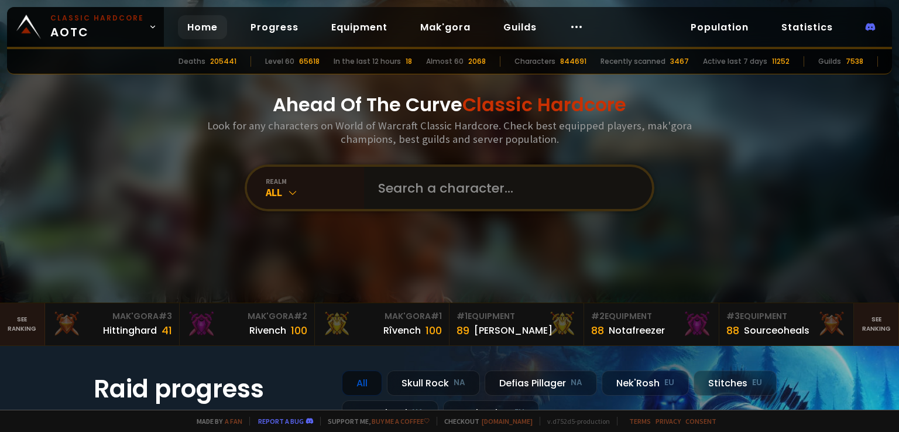
click at [472, 189] on input "text" at bounding box center [504, 188] width 267 height 42
click at [287, 195] on icon at bounding box center [293, 193] width 12 height 12
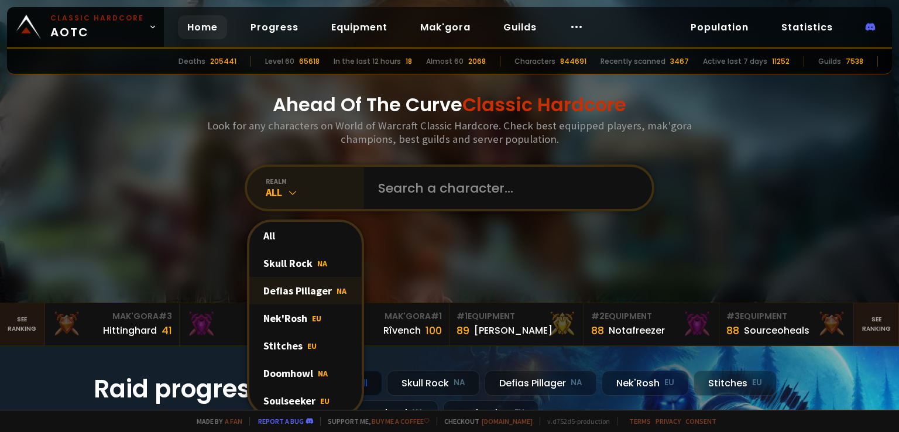
scroll to position [59, 0]
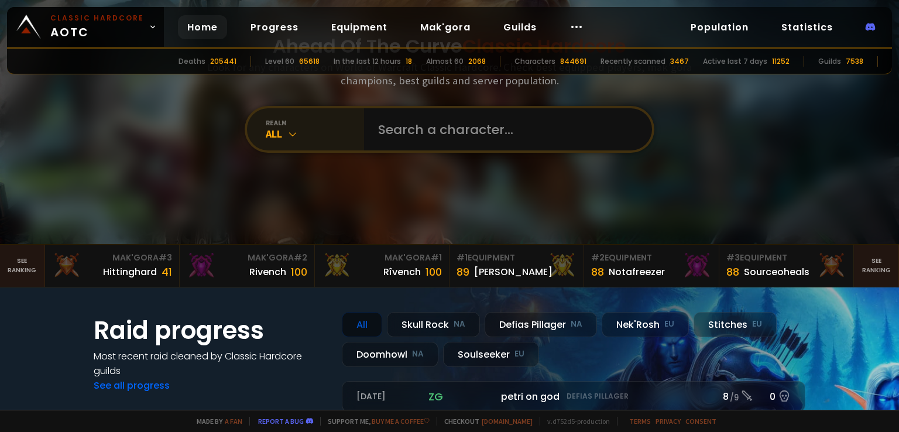
click at [292, 136] on icon at bounding box center [293, 134] width 12 height 12
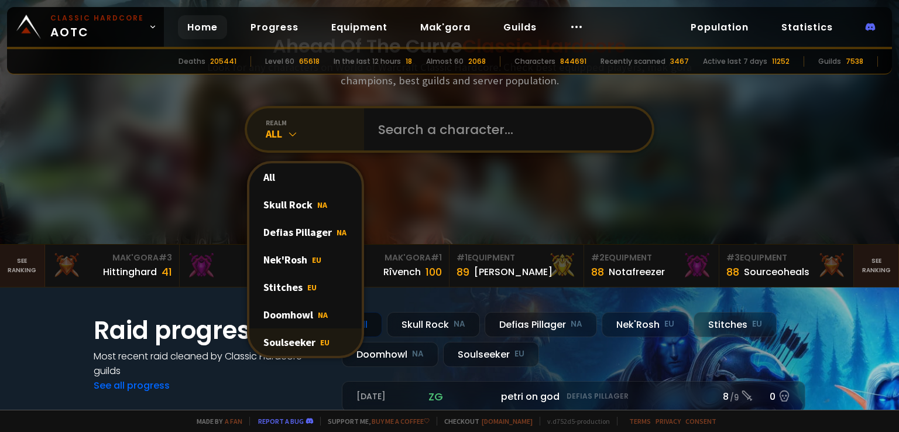
click at [289, 341] on div "Soulseeker EU" at bounding box center [305, 342] width 112 height 28
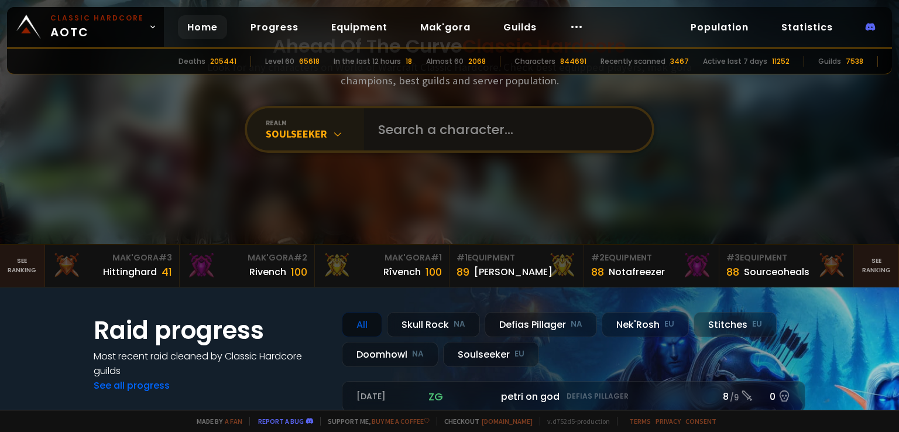
click at [432, 126] on input "text" at bounding box center [504, 129] width 267 height 42
click at [414, 132] on input "text" at bounding box center [504, 129] width 267 height 42
type input "[PERSON_NAME]"
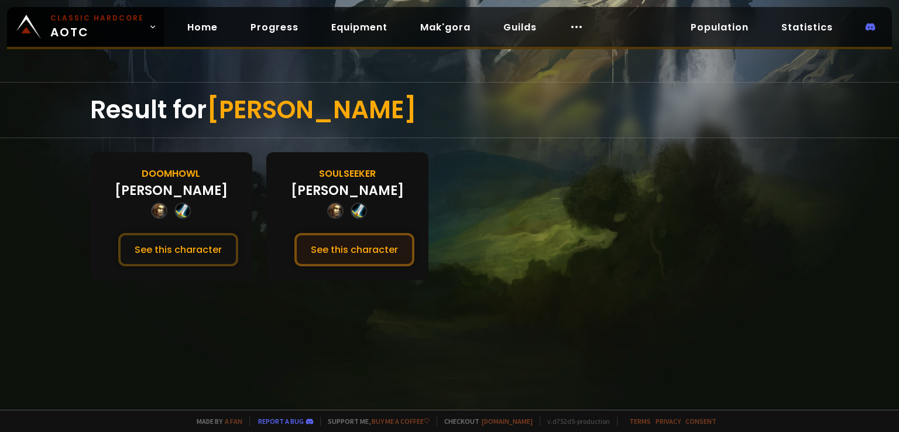
click at [351, 254] on button "See this character" at bounding box center [354, 249] width 120 height 33
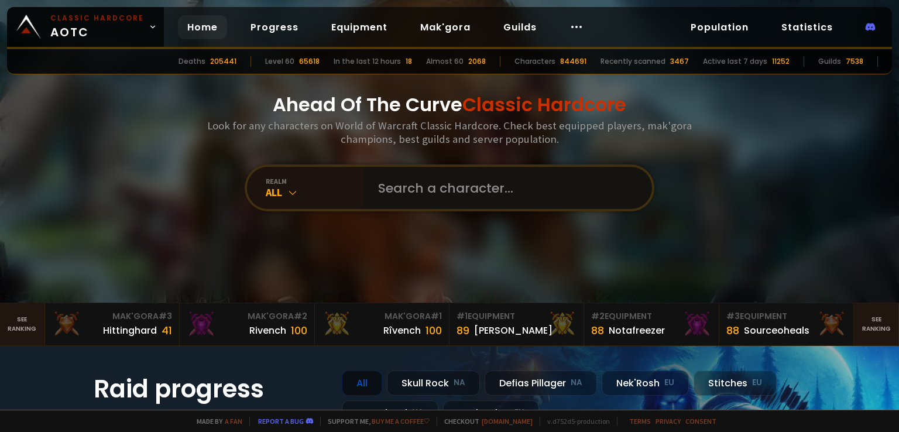
click at [459, 179] on input "text" at bounding box center [504, 188] width 267 height 42
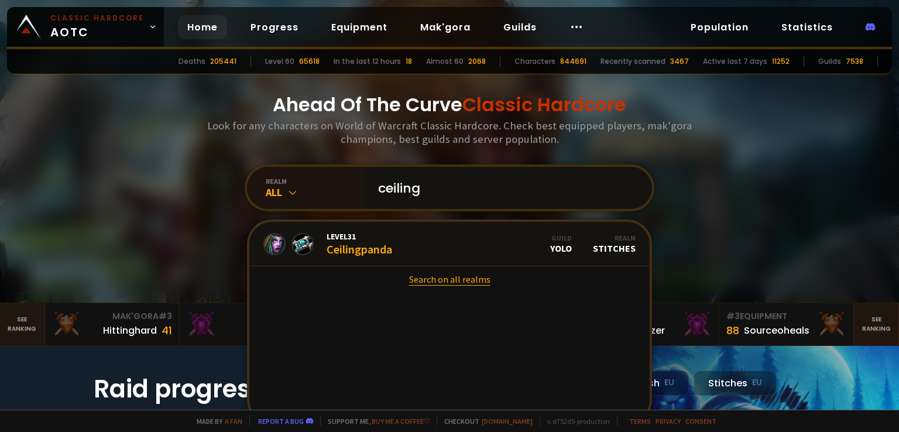
type input "ceiling"
click at [444, 275] on link "Search on all realms" at bounding box center [449, 279] width 400 height 26
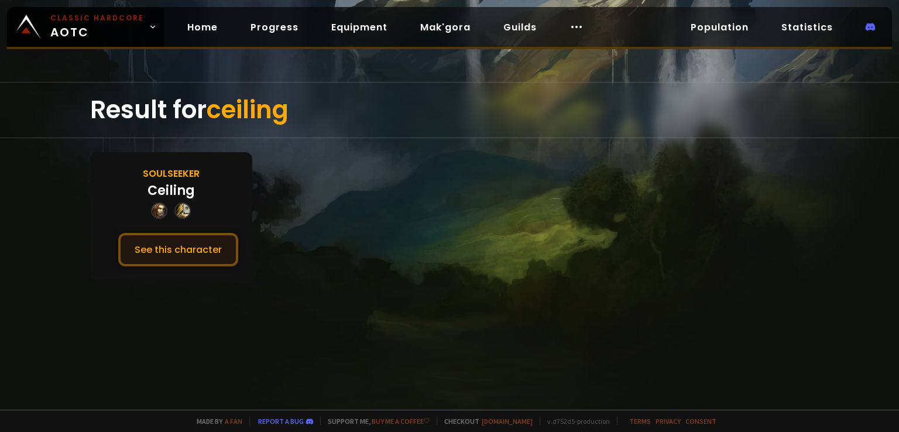
click at [184, 248] on button "See this character" at bounding box center [178, 249] width 120 height 33
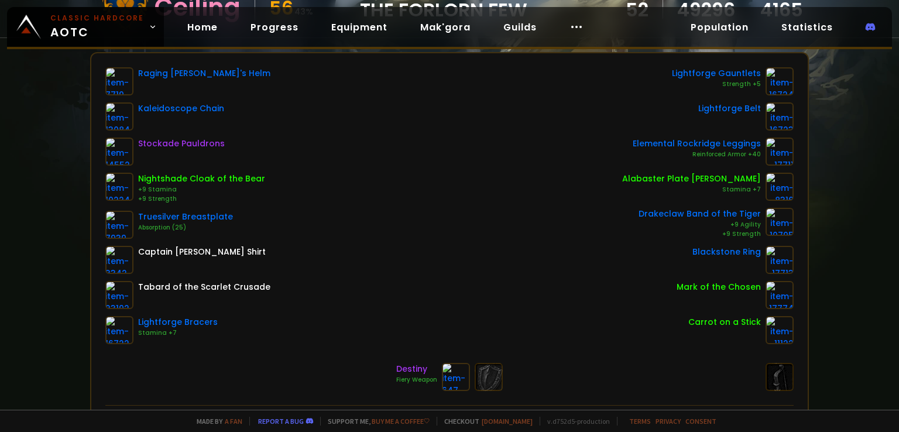
scroll to position [176, 0]
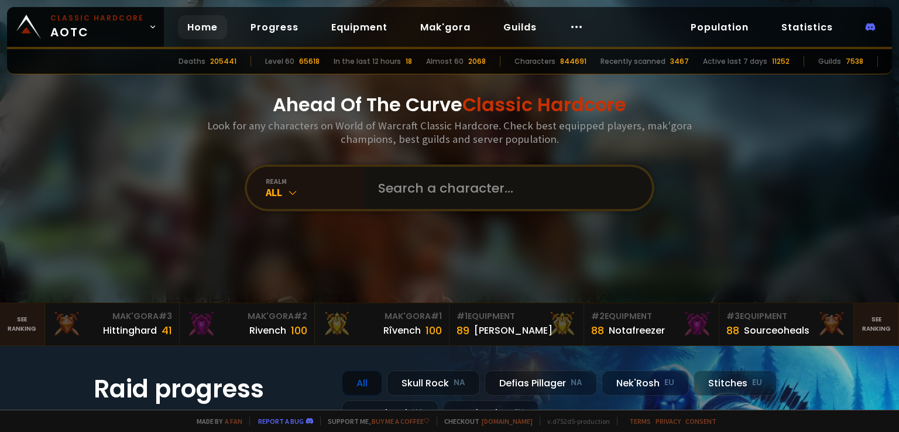
click at [400, 187] on input "text" at bounding box center [504, 188] width 267 height 42
type input "nightline"
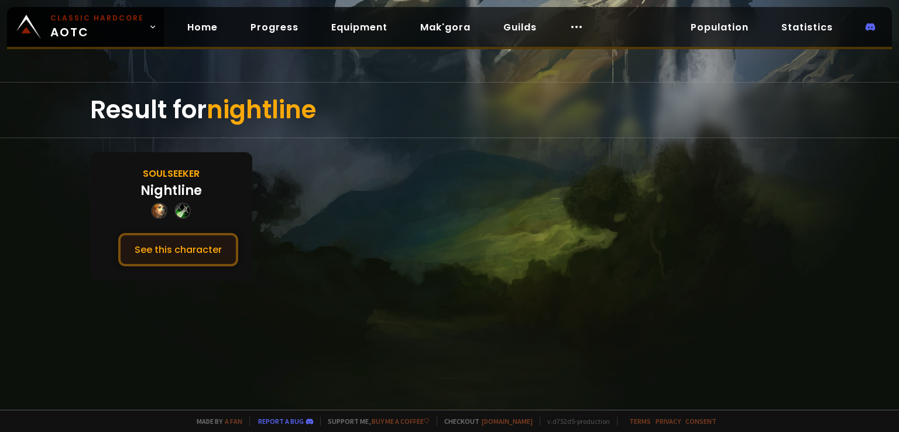
click at [140, 259] on button "See this character" at bounding box center [178, 249] width 120 height 33
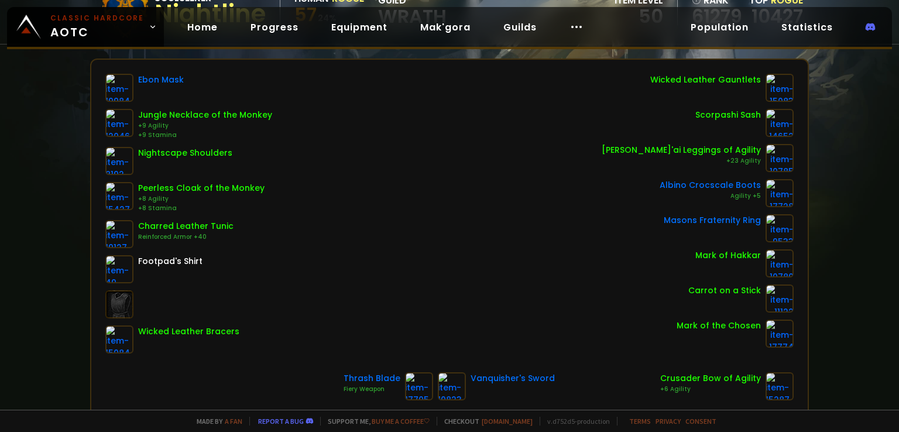
scroll to position [176, 0]
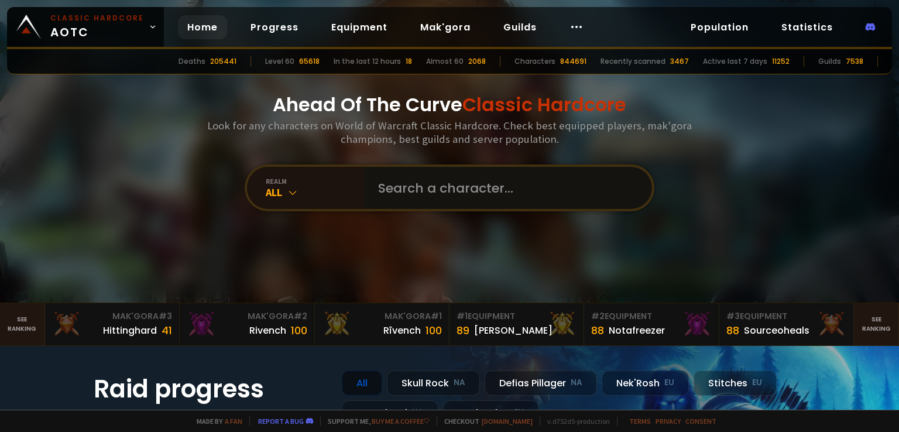
click at [395, 194] on input "text" at bounding box center [504, 188] width 267 height 42
type input "chtonia"
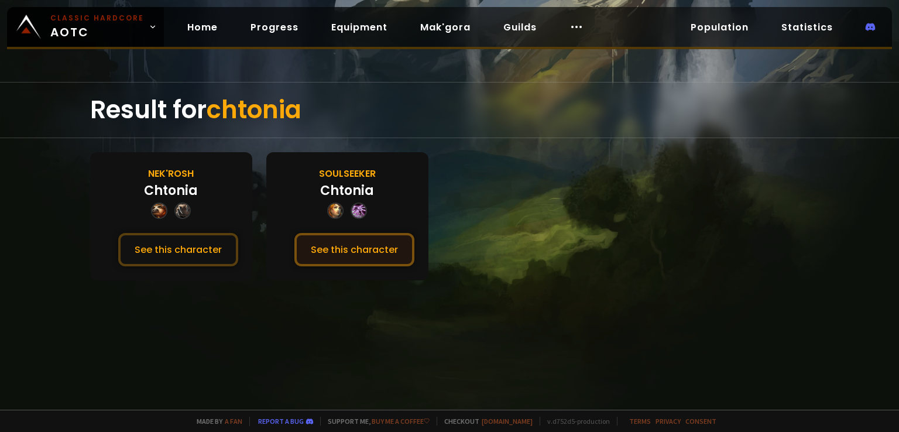
click at [363, 255] on button "See this character" at bounding box center [354, 249] width 120 height 33
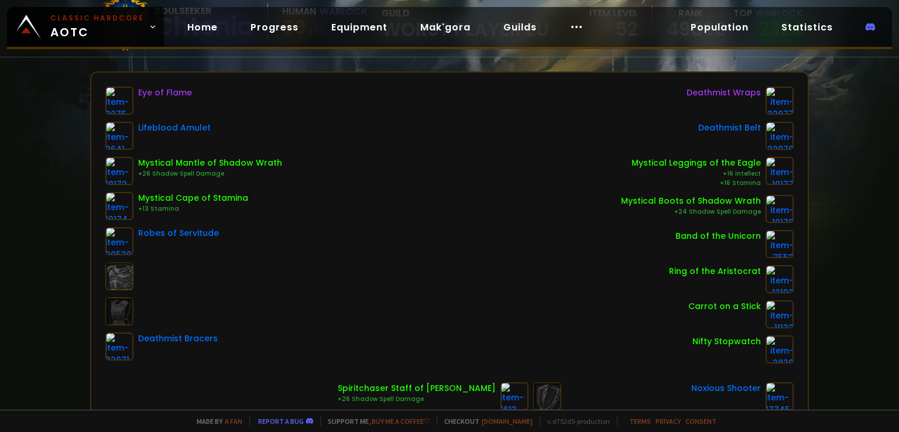
scroll to position [117, 0]
